Goal: Find specific page/section: Find specific page/section

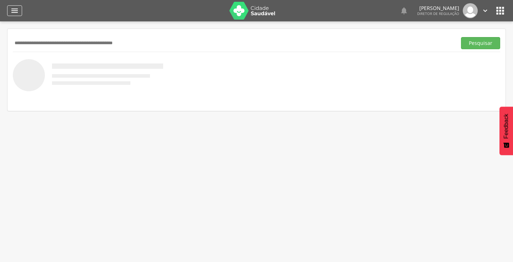
click at [18, 9] on icon "" at bounding box center [14, 10] width 9 height 9
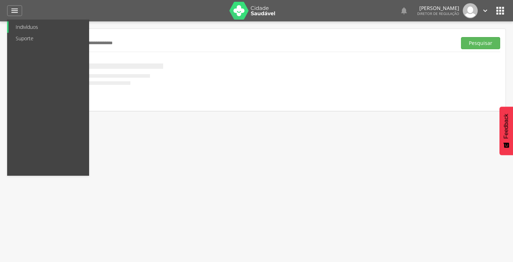
click at [49, 28] on link "Indivíduos" at bounding box center [49, 26] width 80 height 11
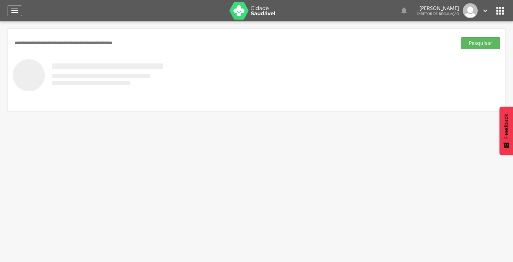
click at [242, 13] on img at bounding box center [252, 11] width 46 height 18
click at [486, 11] on icon "" at bounding box center [485, 11] width 8 height 8
click at [500, 13] on icon "" at bounding box center [499, 10] width 11 height 11
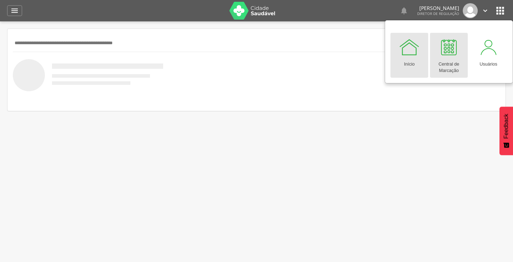
click at [460, 45] on link "Central de Marcação" at bounding box center [449, 55] width 38 height 45
